Goal: Information Seeking & Learning: Learn about a topic

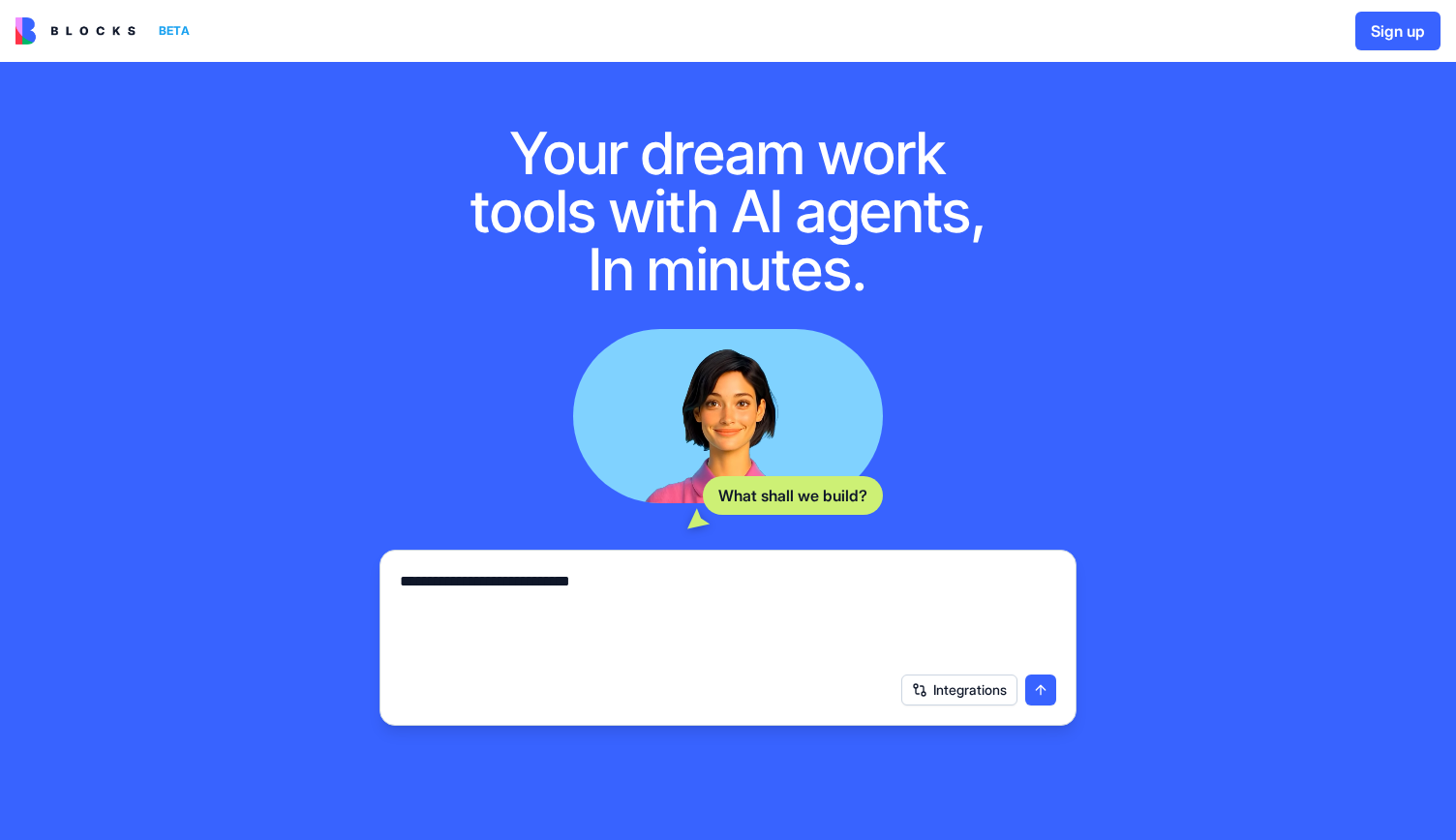
type textarea "**********"
click at [1036, 682] on button "submit" at bounding box center [1041, 690] width 31 height 31
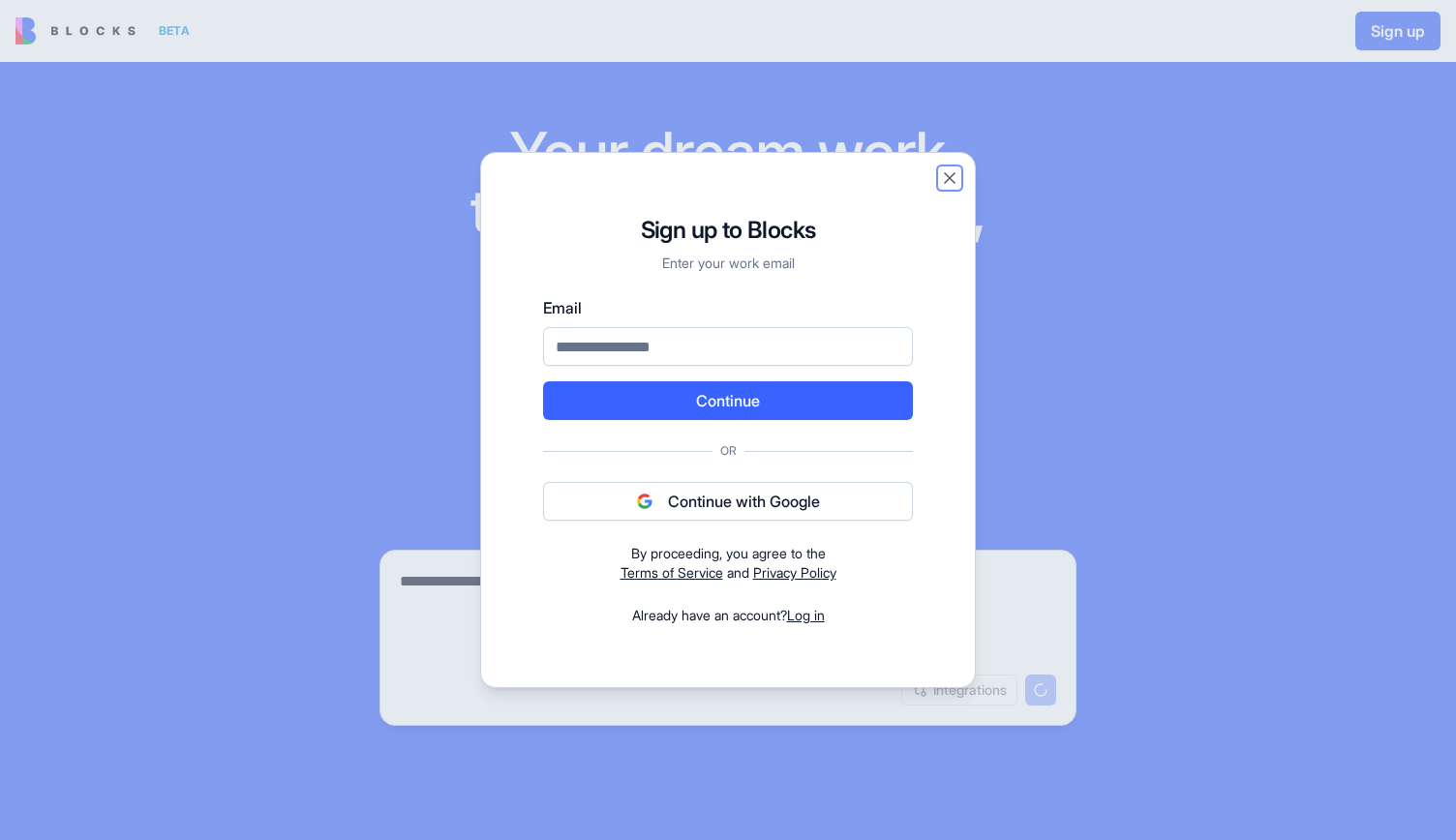
click at [946, 179] on button "Close" at bounding box center [949, 178] width 19 height 19
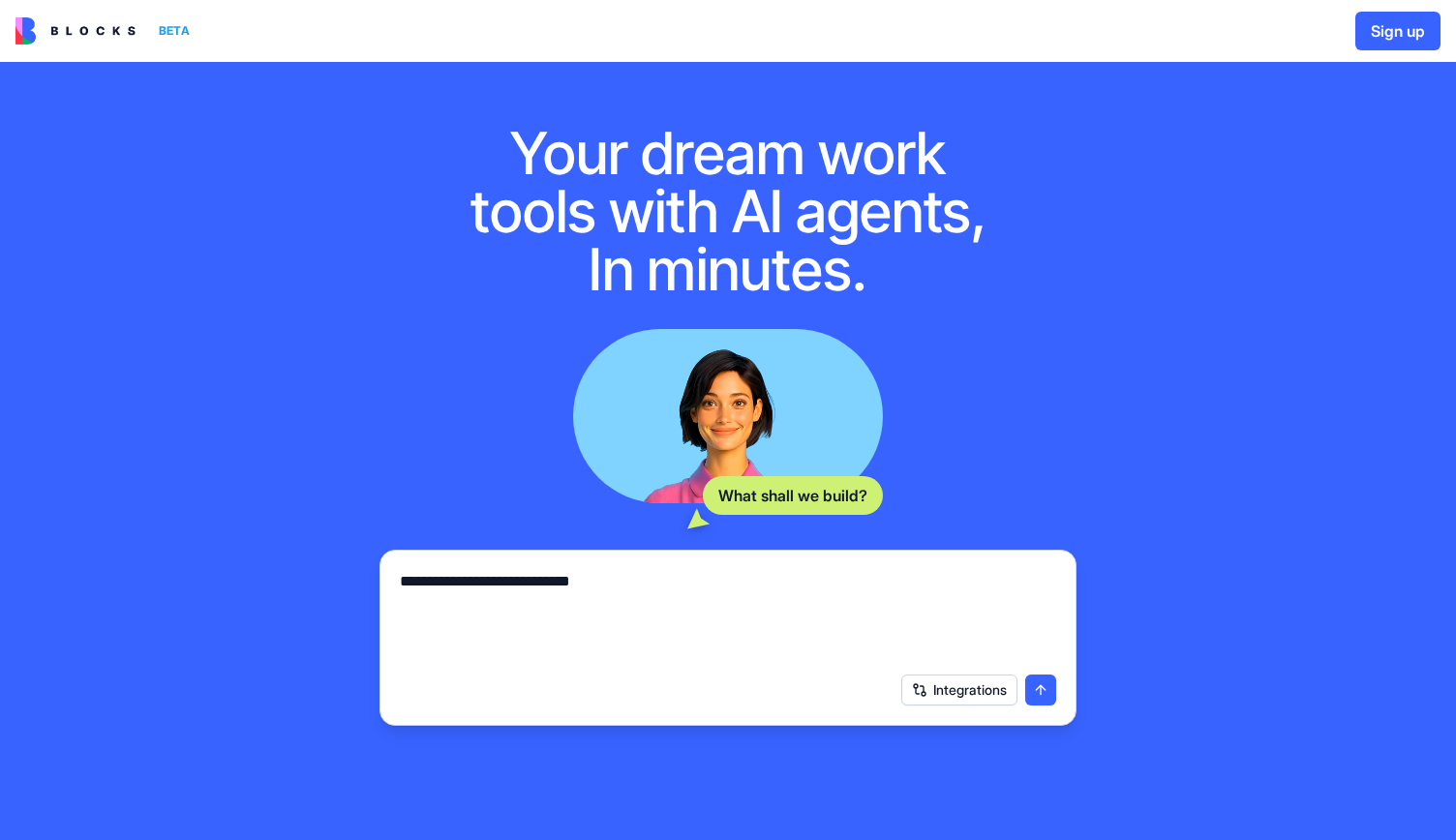
click at [782, 500] on div "What shall we build?" at bounding box center [792, 496] width 180 height 39
click at [178, 31] on div "BETA" at bounding box center [174, 31] width 47 height 27
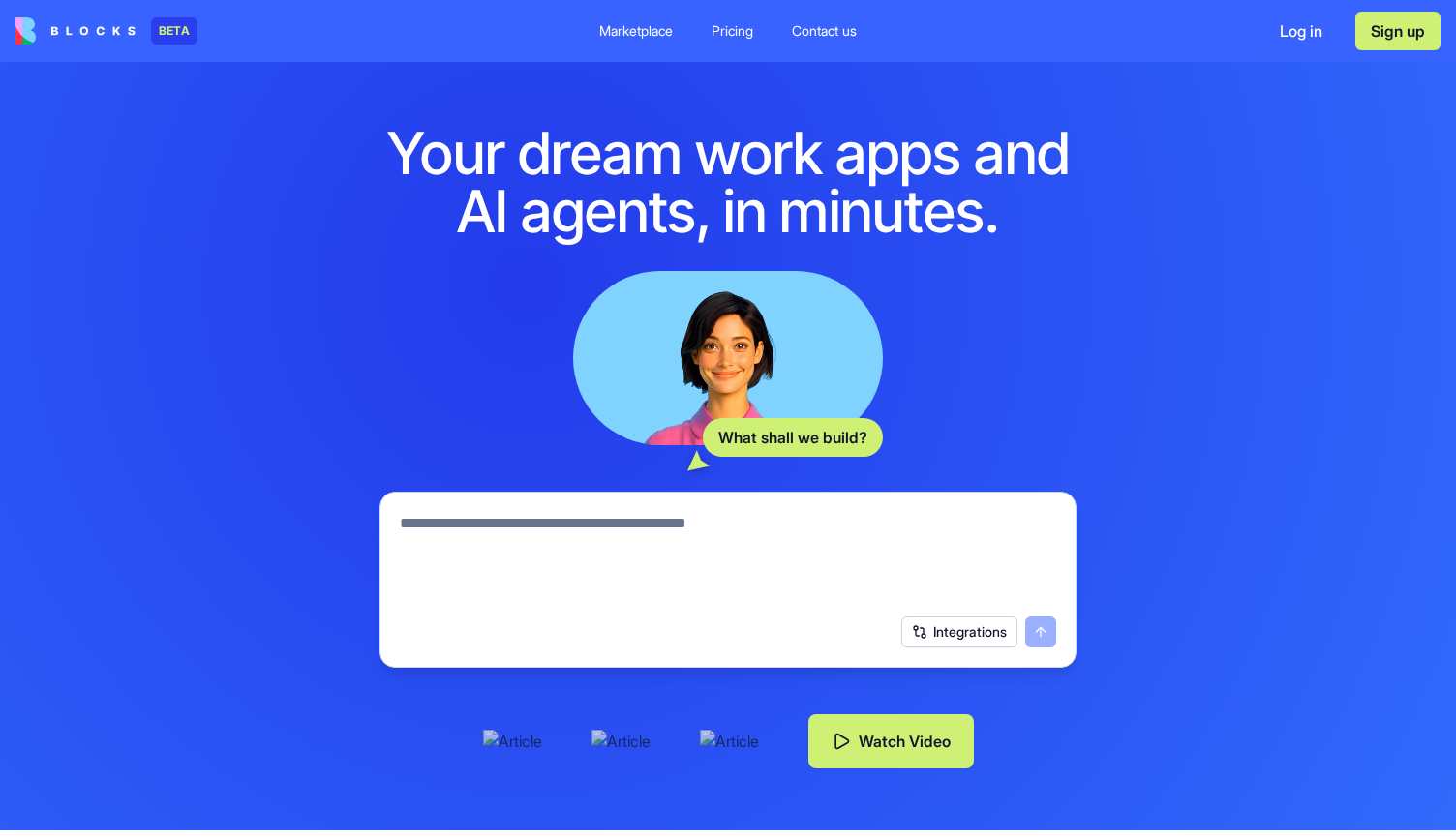
click at [28, 31] on img at bounding box center [75, 31] width 120 height 27
click at [742, 24] on div "Pricing" at bounding box center [732, 31] width 42 height 19
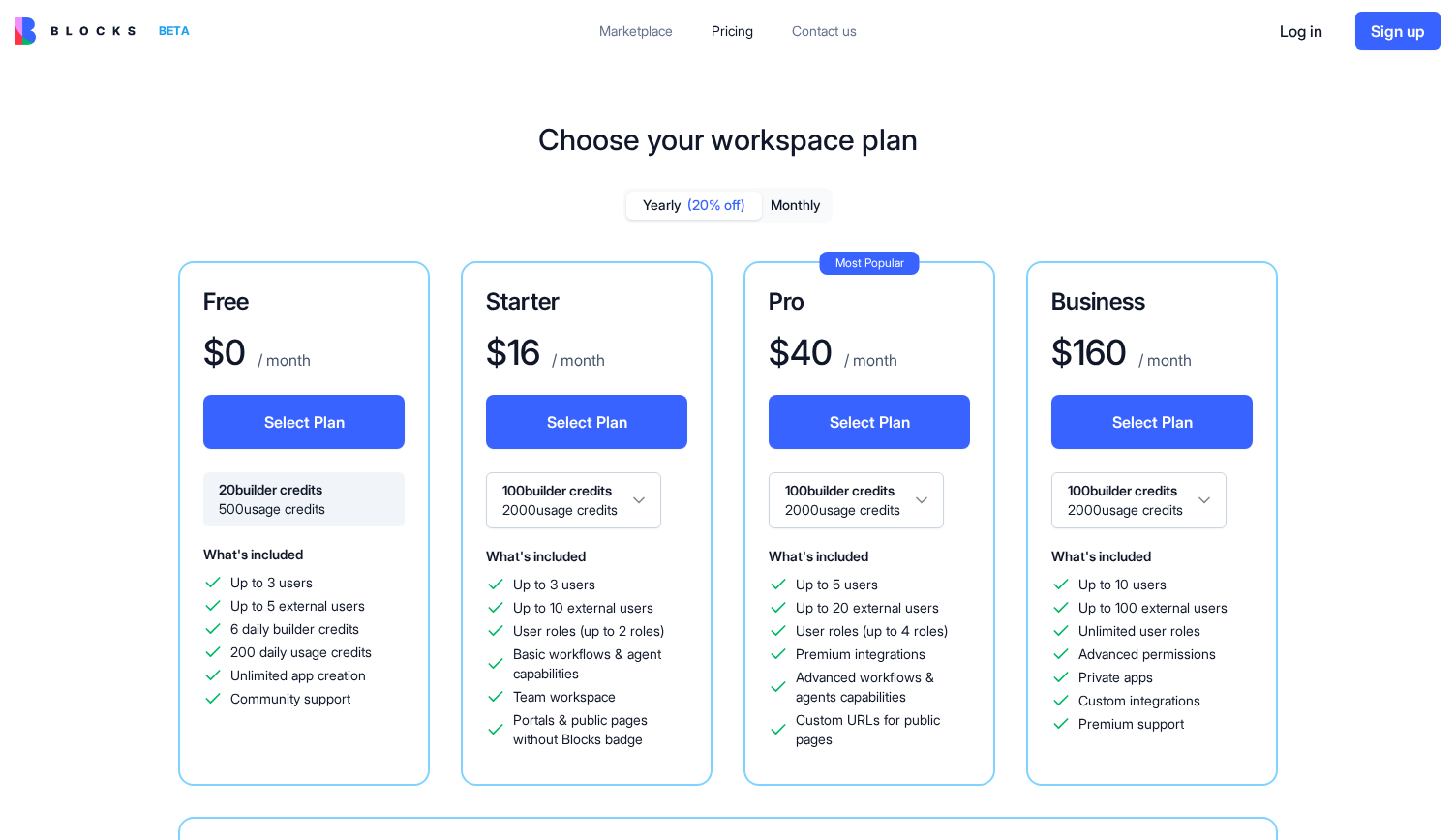
click at [642, 30] on div "Marketplace" at bounding box center [635, 31] width 73 height 19
